Goal: Task Accomplishment & Management: Use online tool/utility

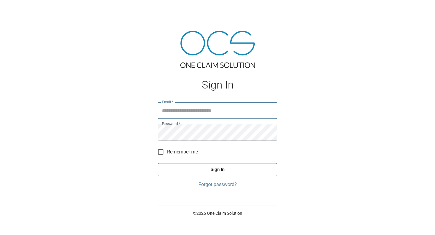
type input "**********"
click at [190, 169] on button "Sign In" at bounding box center [218, 169] width 120 height 13
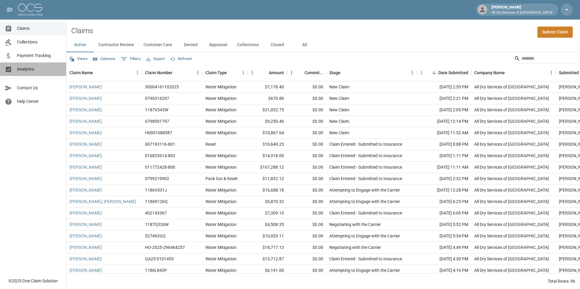
click at [24, 69] on span "Analytics" at bounding box center [39, 69] width 44 height 6
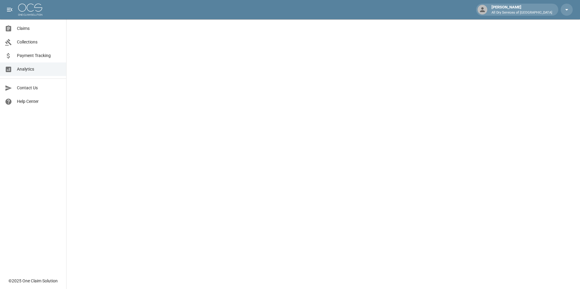
click at [27, 136] on div "Claims Collections Payment Tracking Analytics Contact Us Help Center" at bounding box center [33, 137] width 66 height 275
click at [44, 121] on div "Claims Collections Payment Tracking Analytics Contact Us Help Center" at bounding box center [33, 137] width 66 height 275
click at [44, 133] on div "Claims Collections Payment Tracking Analytics Contact Us Help Center" at bounding box center [33, 137] width 66 height 275
